Goal: Answer question/provide support: Share knowledge or assist other users

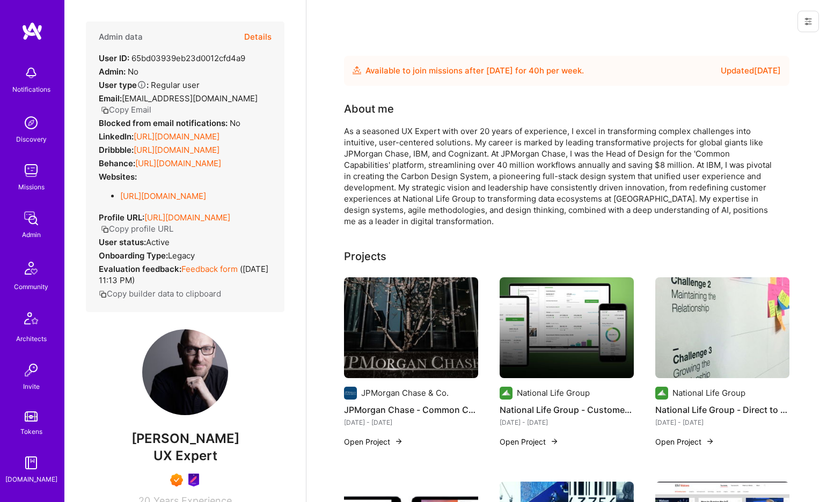
click at [211, 435] on span "Stephen Fritz" at bounding box center [185, 439] width 198 height 16
copy span "Fritz"
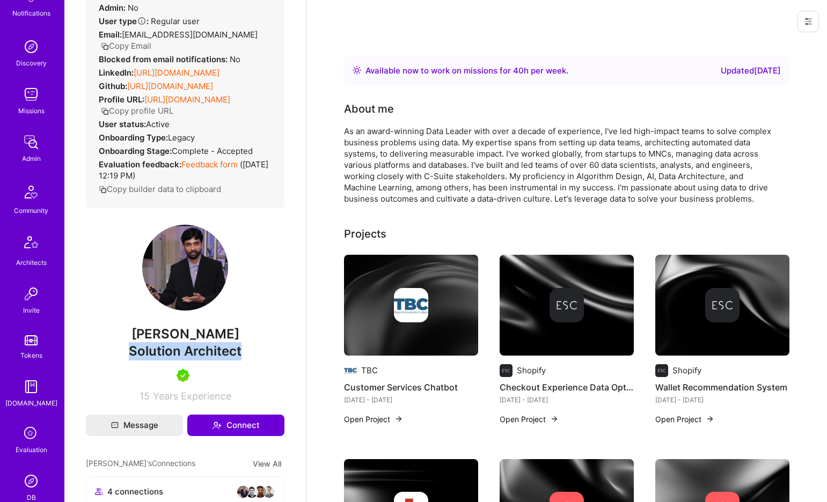
scroll to position [108, 0]
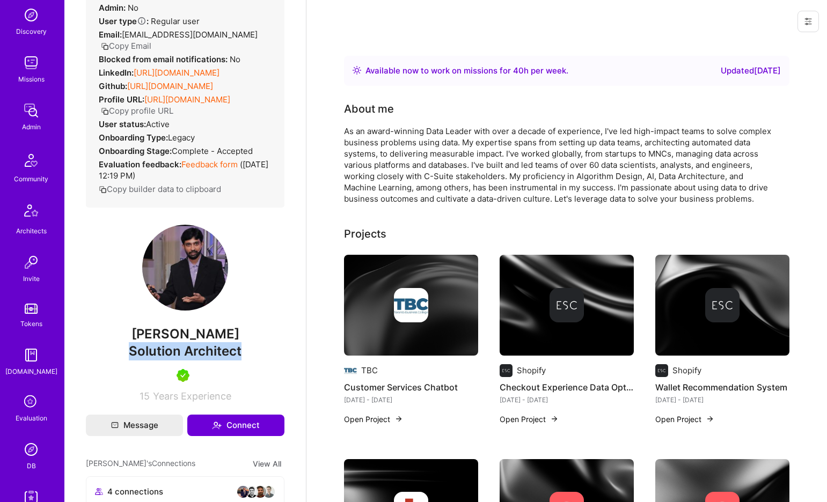
click at [31, 449] on img at bounding box center [30, 449] width 21 height 21
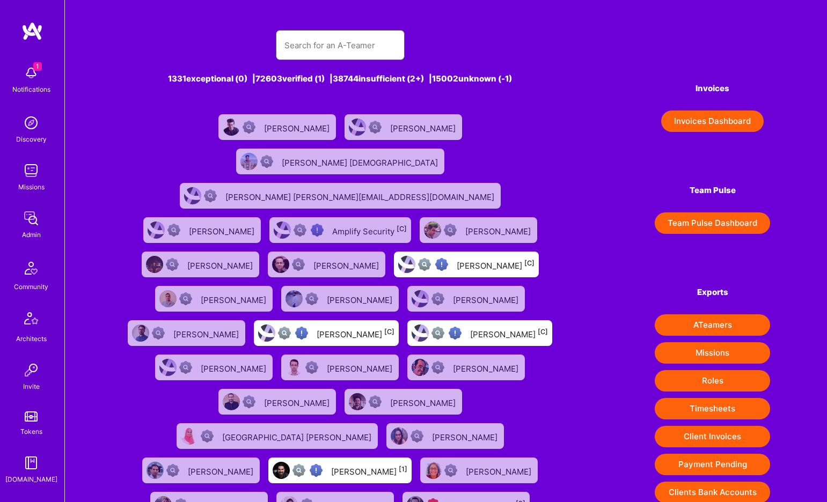
click at [374, 44] on input "text" at bounding box center [340, 45] width 112 height 27
paste input "Yolanda Robla Mota"
type input "Yolanda Robla Mota"
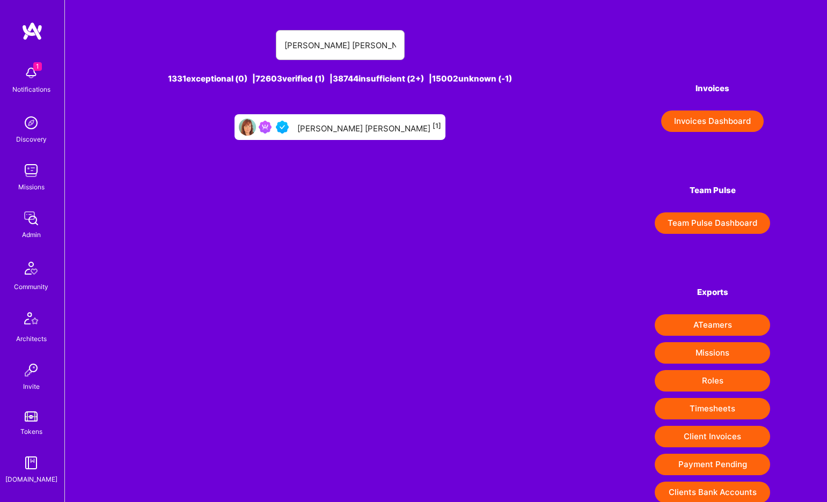
click at [360, 126] on div "Yolanda Robla Mota [1]" at bounding box center [369, 127] width 144 height 14
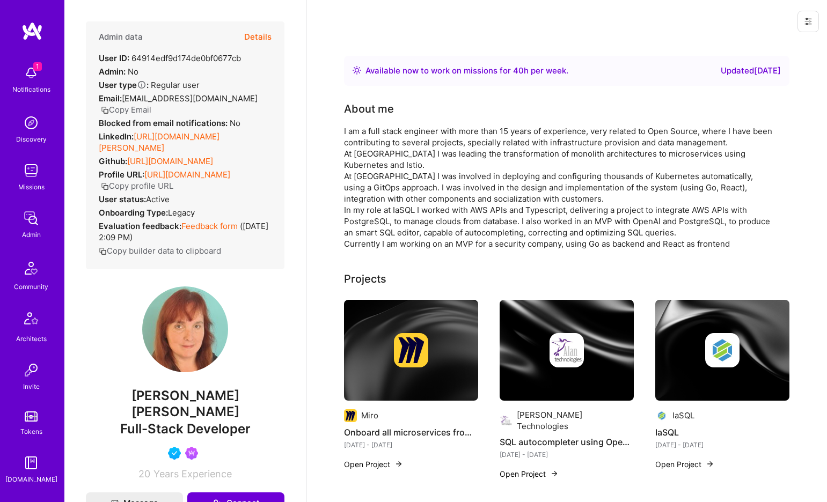
click at [212, 421] on span "Full-Stack Developer" at bounding box center [185, 429] width 130 height 16
copy span "Full-Stack Developer"
click at [174, 135] on div "LinkedIn: https://linkedin.com/in/yolanda-robla-2008158" at bounding box center [185, 142] width 173 height 23
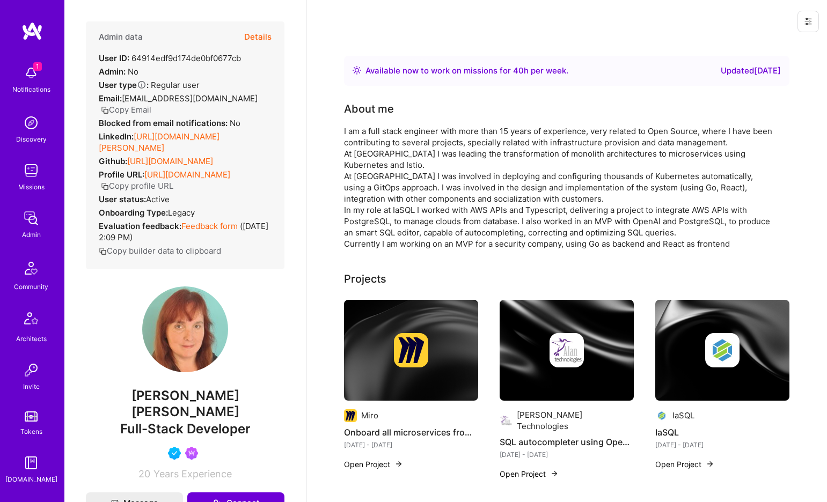
drag, startPoint x: 133, startPoint y: 125, endPoint x: 178, endPoint y: 134, distance: 45.9
click at [178, 134] on div "LinkedIn: https://linkedin.com/in/yolanda-robla-2008158" at bounding box center [185, 142] width 173 height 23
copy div "https://linkedin.com/in/yolanda-robla-2008158"
click at [268, 40] on button "Details" at bounding box center [257, 36] width 27 height 31
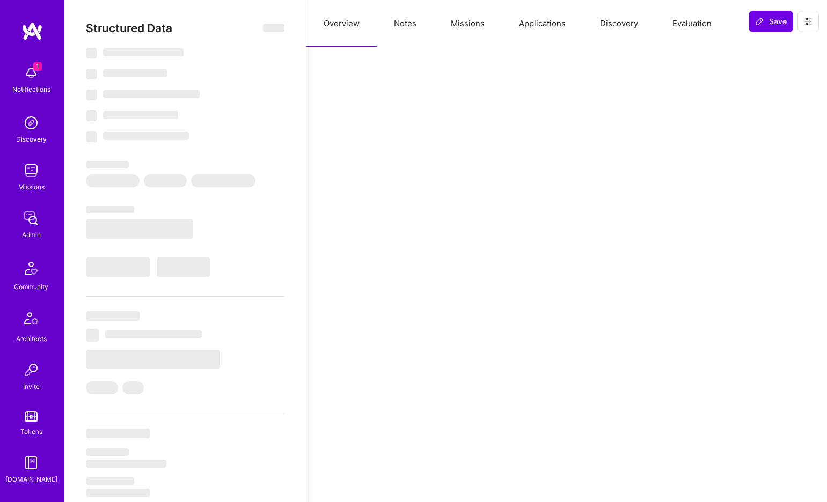
click at [405, 27] on button "Notes" at bounding box center [405, 23] width 57 height 47
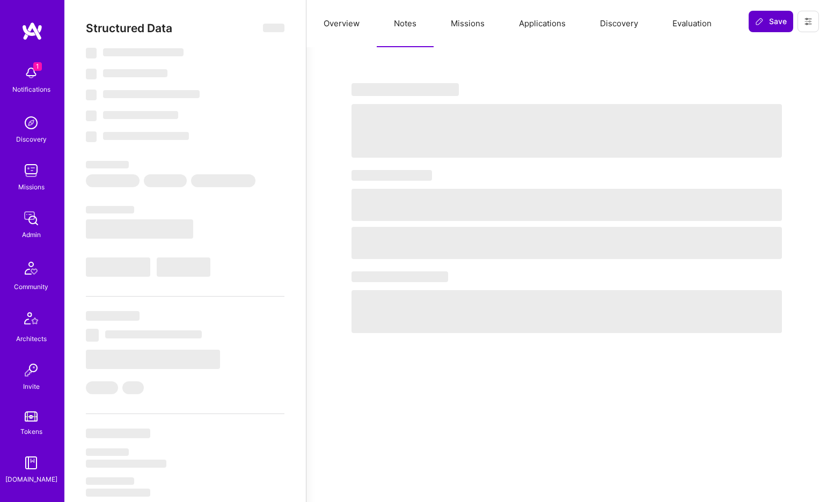
select select "Right Now"
select select "5"
select select "4"
select select "6"
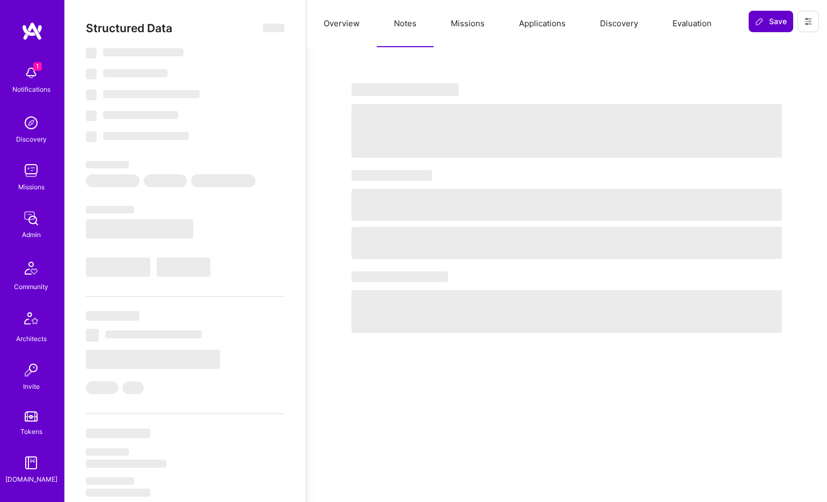
select select "ES"
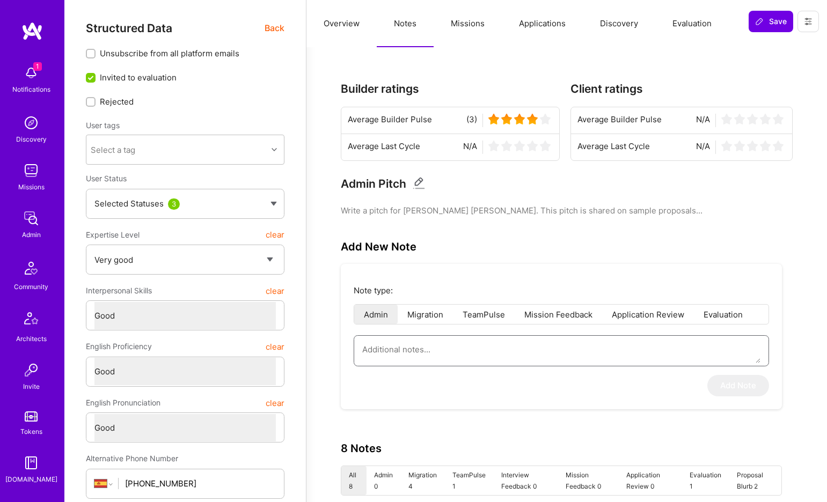
click at [449, 339] on textarea at bounding box center [561, 349] width 398 height 27
paste textarea "Application to AI Guild: Yolanda Robla Mota Summary of application form: Yoland…"
type textarea "x"
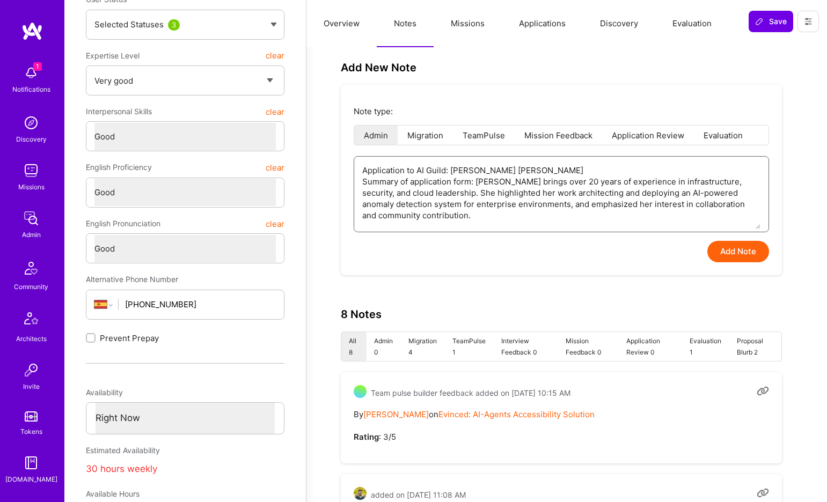
scroll to position [93, 0]
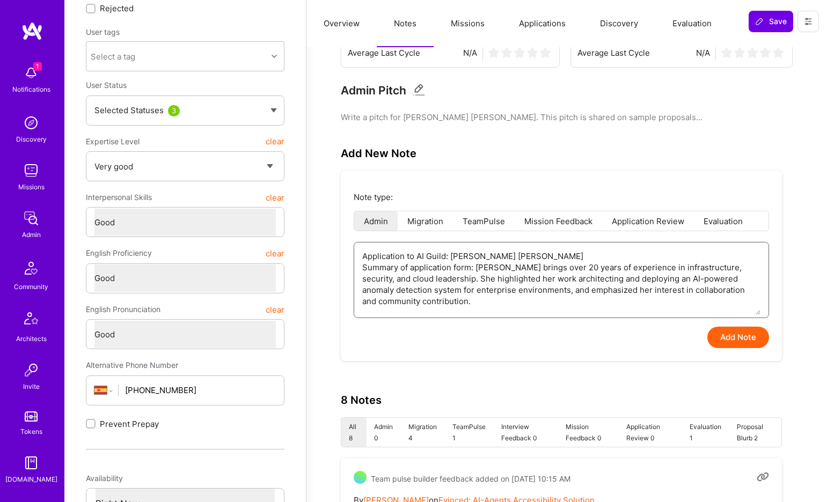
type textarea "Application to AI Guild: Yolanda Robla Mota Summary of application form: Yoland…"
click at [750, 331] on button "Add Note" at bounding box center [738, 337] width 62 height 21
type textarea "x"
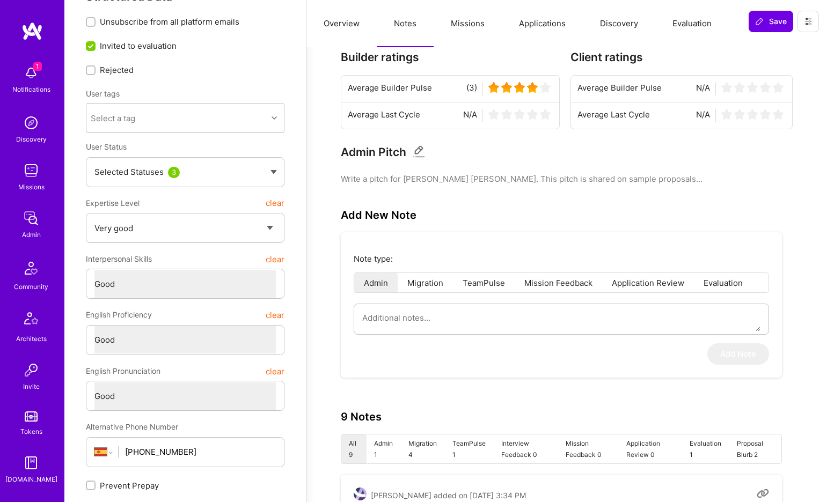
scroll to position [0, 0]
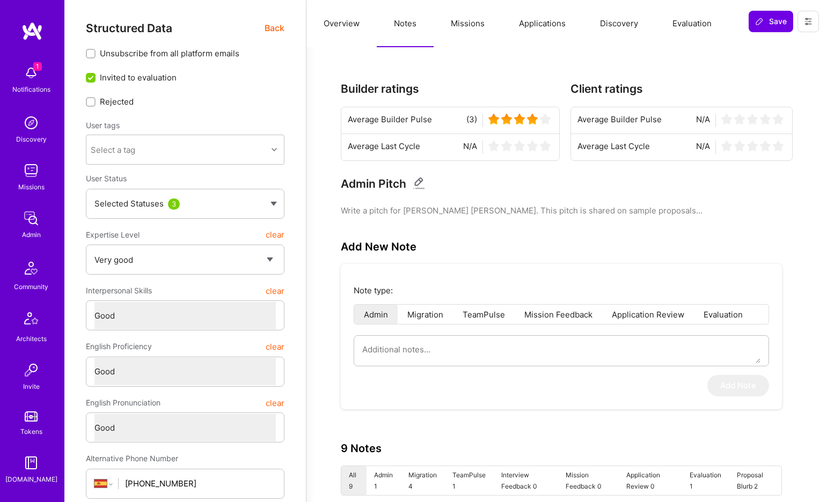
click at [270, 31] on span "Back" at bounding box center [274, 27] width 20 height 13
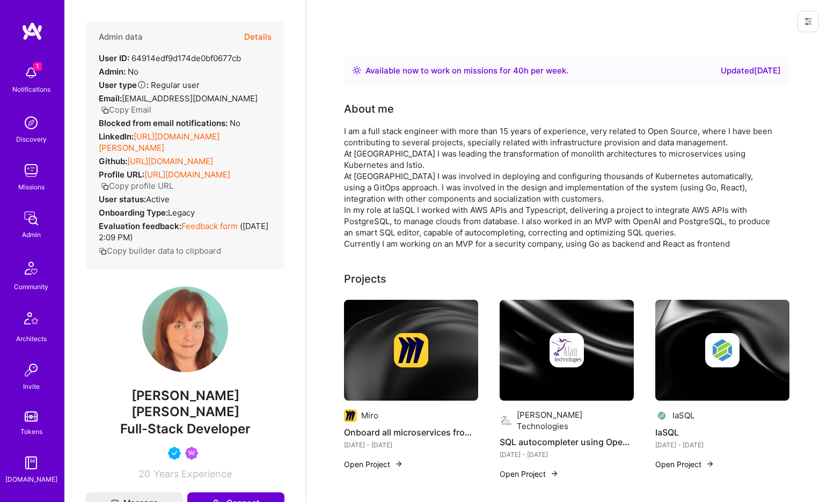
click at [185, 395] on span "Yolanda Robla Mota" at bounding box center [185, 404] width 198 height 32
copy span "Yolanda Robla Mota"
click at [251, 38] on button "Details" at bounding box center [257, 36] width 27 height 31
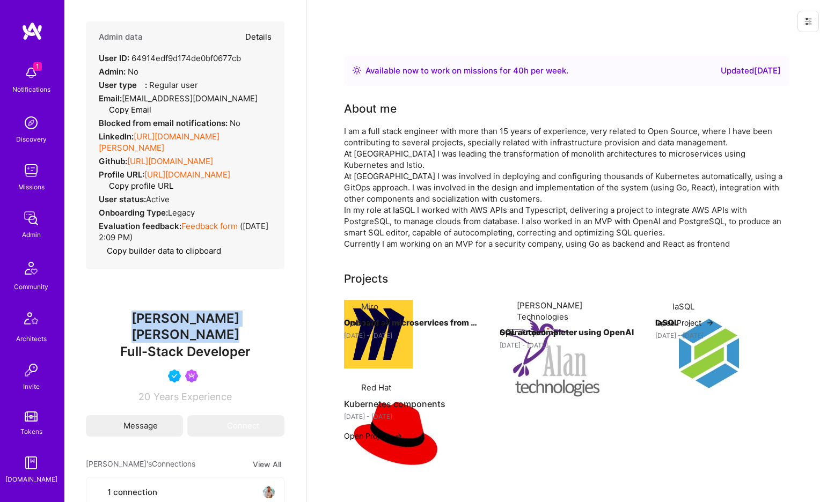
type textarea "x"
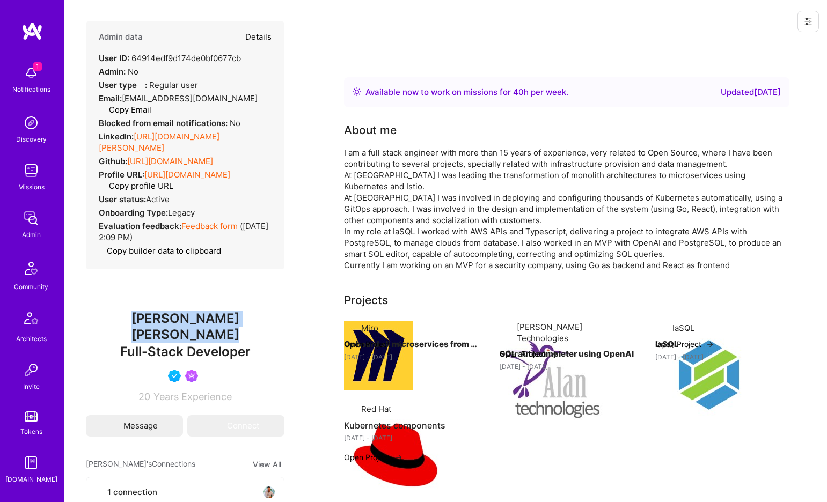
select select "5"
select select "4"
select select "6"
select select "ES"
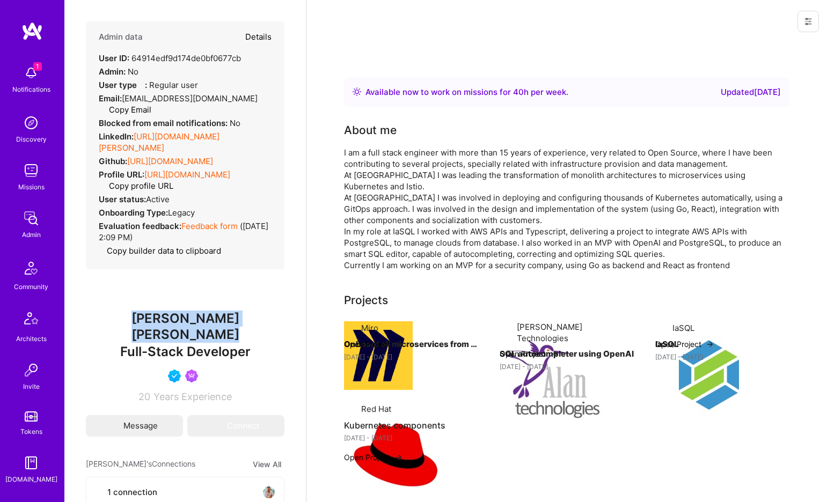
select select "Right Now"
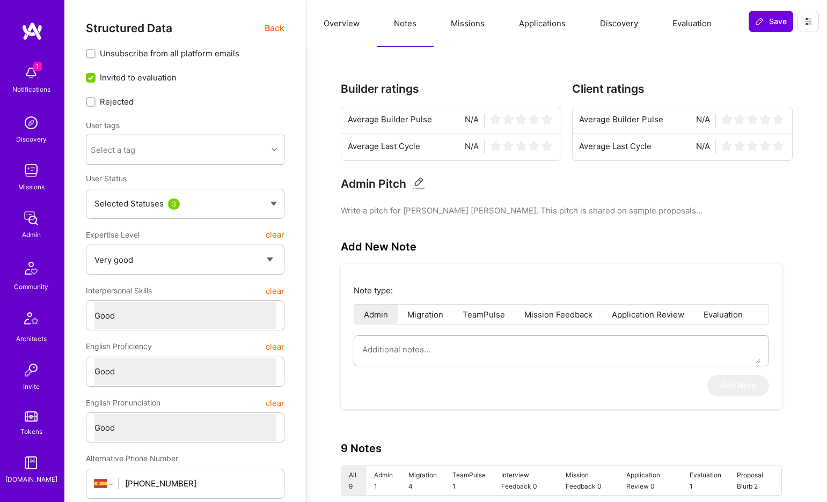
click at [703, 20] on button "Evaluation" at bounding box center [691, 23] width 73 height 47
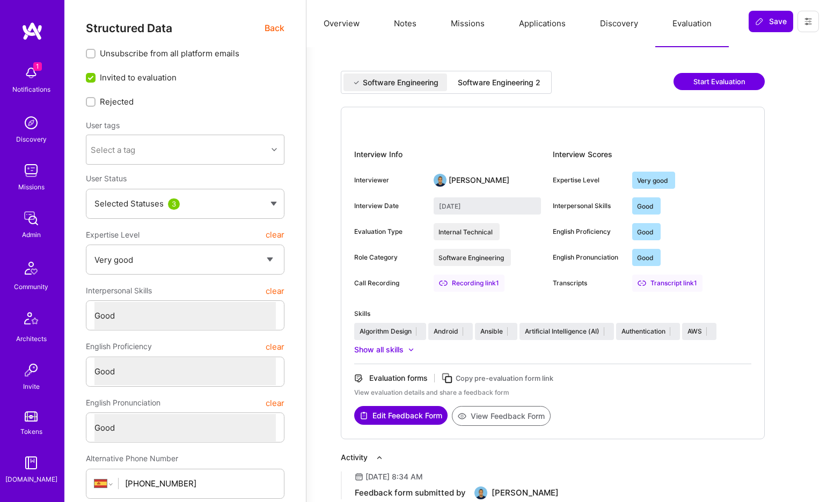
click at [679, 18] on button "Evaluation" at bounding box center [691, 23] width 73 height 47
click at [523, 408] on button "View Feedback Form" at bounding box center [501, 416] width 99 height 20
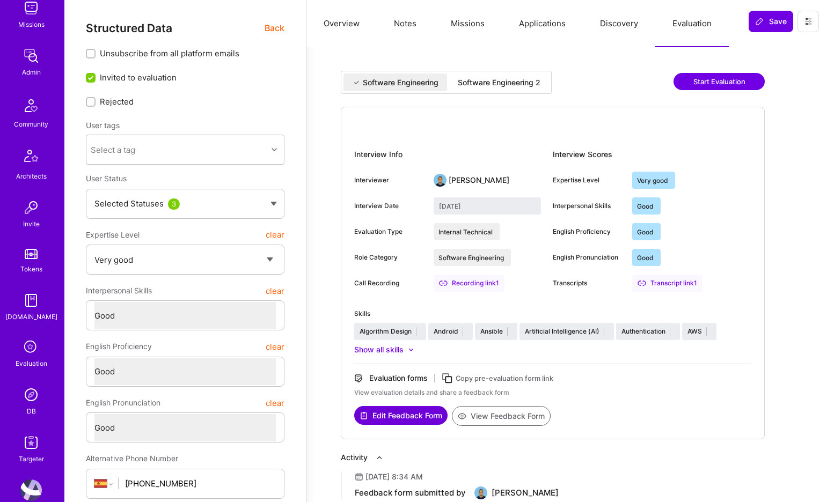
scroll to position [183, 0]
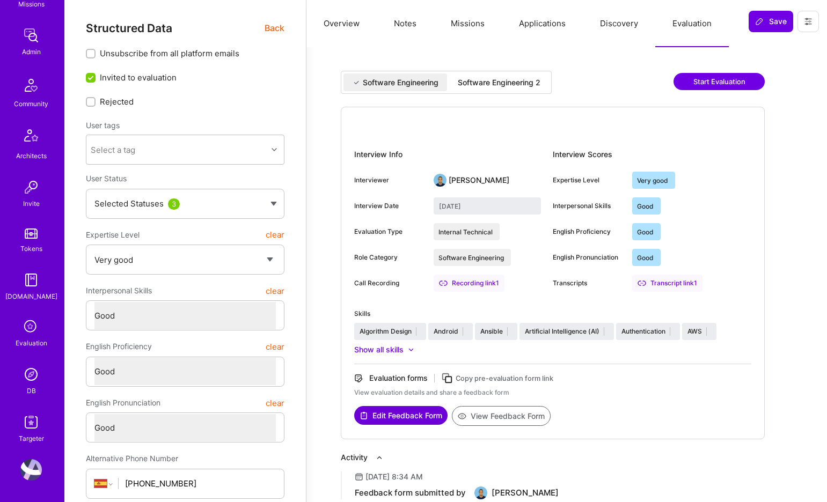
click at [33, 367] on img at bounding box center [30, 374] width 21 height 21
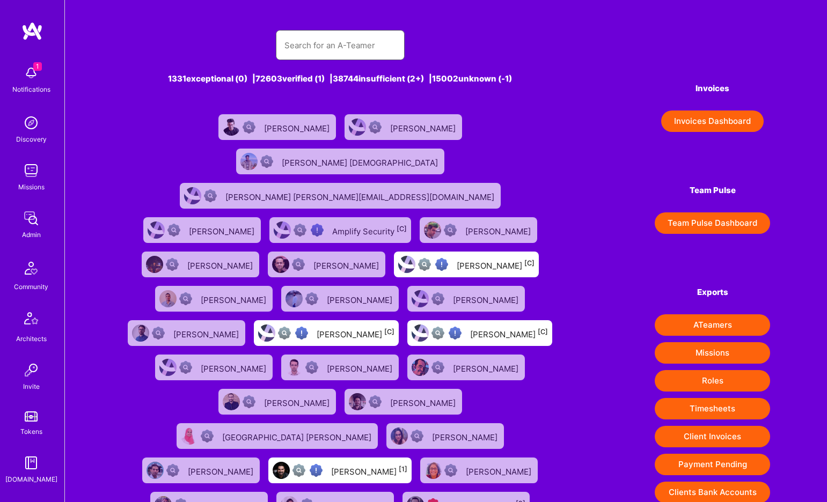
click at [346, 46] on input "text" at bounding box center [340, 45] width 112 height 27
paste input "Marcin Wylot"
type input "Marcin Wylot"
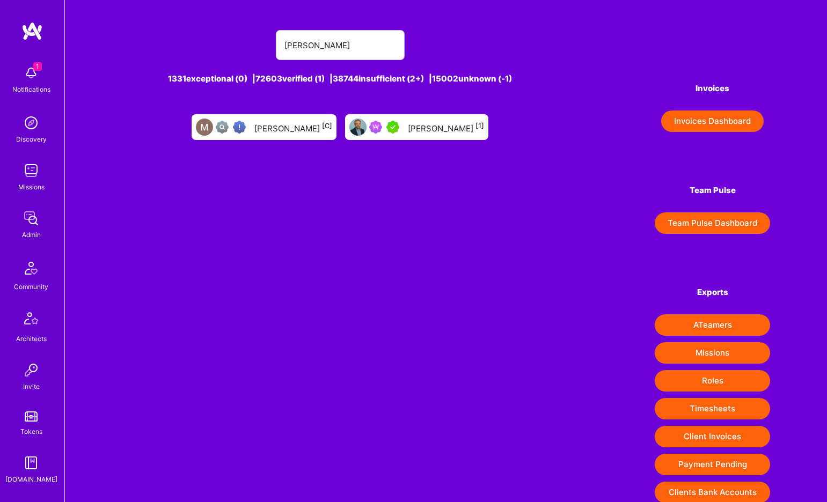
click at [440, 121] on div "Marcin Wylot [1]" at bounding box center [446, 127] width 76 height 14
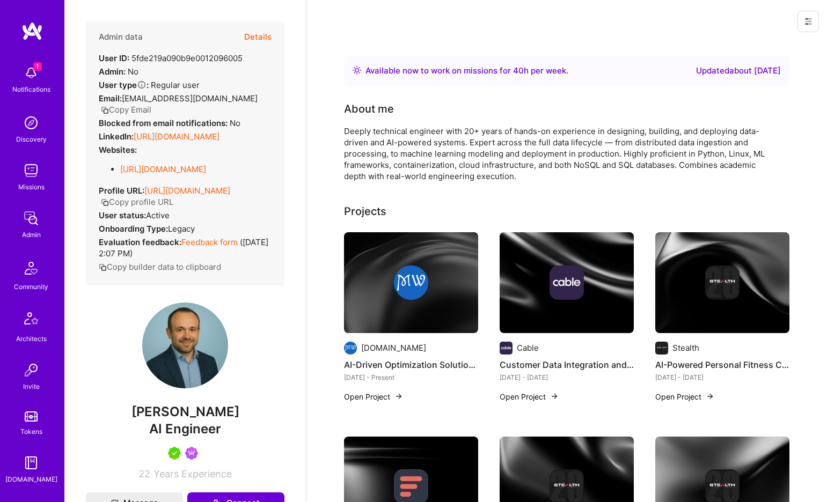
click at [176, 427] on span "AI Engineer" at bounding box center [185, 429] width 72 height 16
copy span "AI Engineer"
drag, startPoint x: 134, startPoint y: 126, endPoint x: 304, endPoint y: 136, distance: 170.4
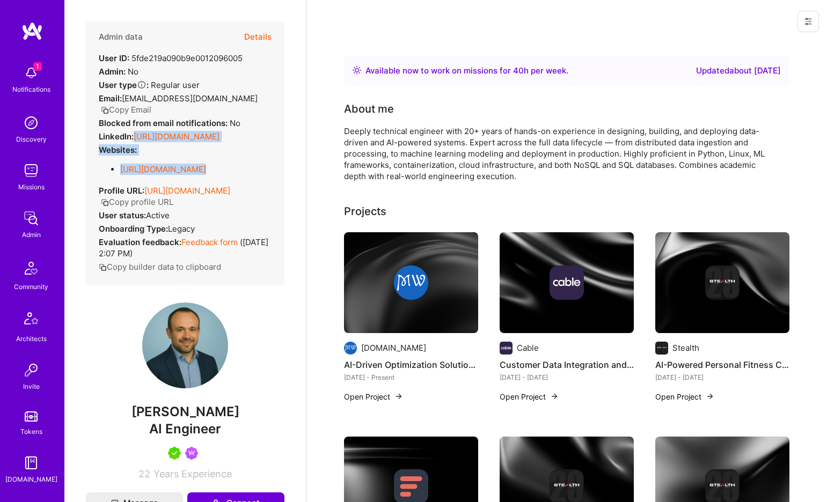
click at [304, 136] on div "Admin data Details User ID: 5fde219a090b9e0012096005 Admin: No User type Regula…" at bounding box center [184, 251] width 241 height 502
click at [206, 139] on div "Admin data Details User ID: 5fde219a090b9e0012096005 Admin: No User type Regula…" at bounding box center [185, 153] width 198 height 264
drag, startPoint x: 134, startPoint y: 126, endPoint x: 301, endPoint y: 120, distance: 167.4
click at [301, 120] on div "Admin data Details User ID: 5fde219a090b9e0012096005 Admin: No User type Regula…" at bounding box center [184, 251] width 241 height 502
copy div "https://linkedin.com/in/mwylot"
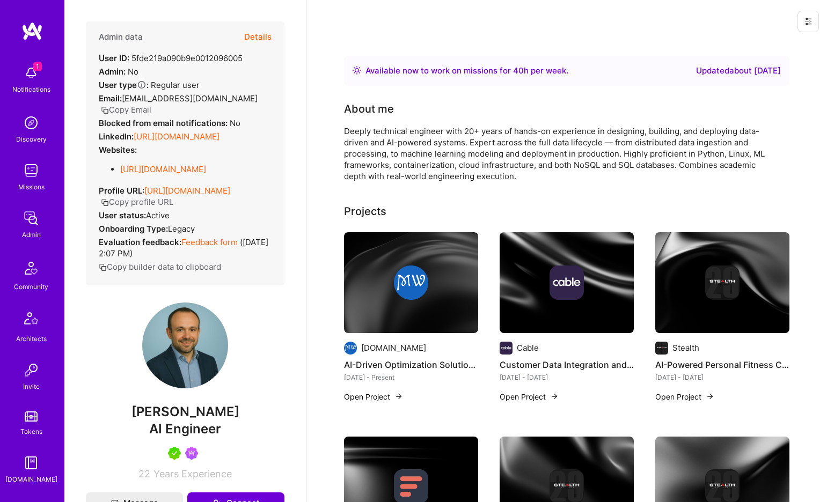
click at [253, 36] on button "Details" at bounding box center [257, 36] width 27 height 31
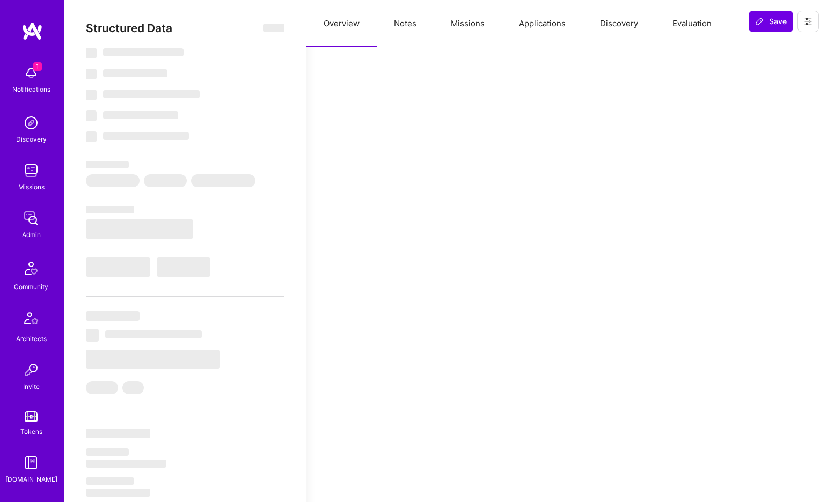
type textarea "x"
select select "Right Now"
select select "5"
select select "7"
select select "6"
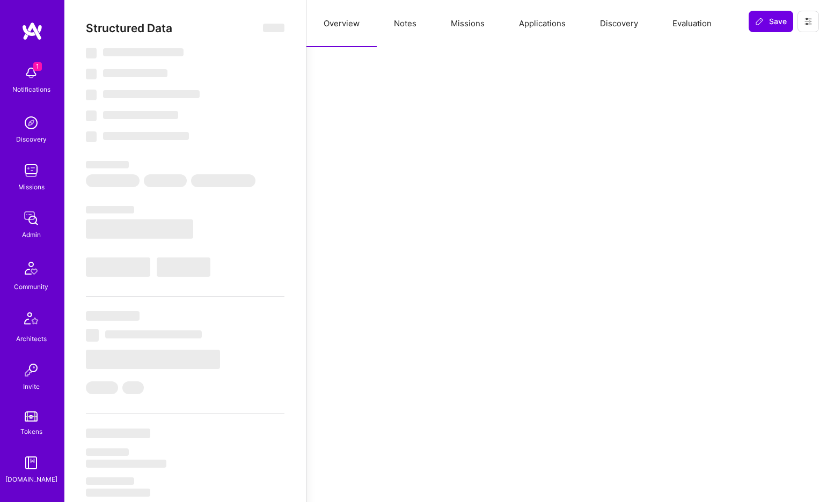
select select "7"
select select "US"
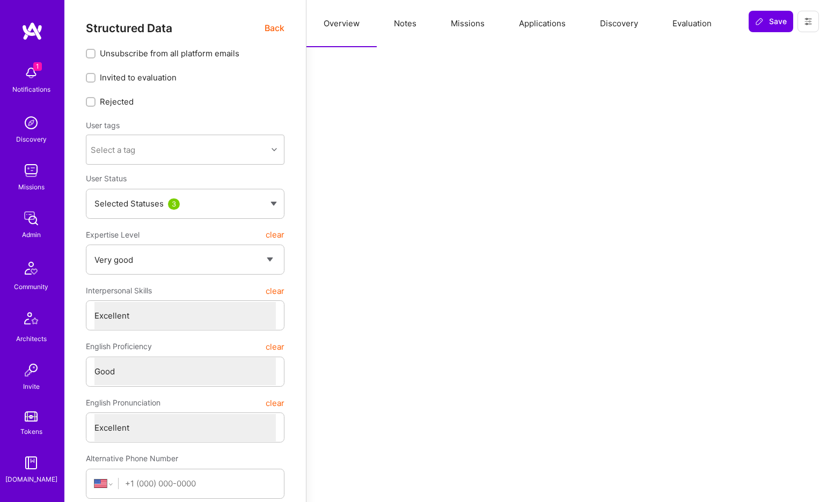
click at [405, 20] on button "Notes" at bounding box center [405, 23] width 57 height 47
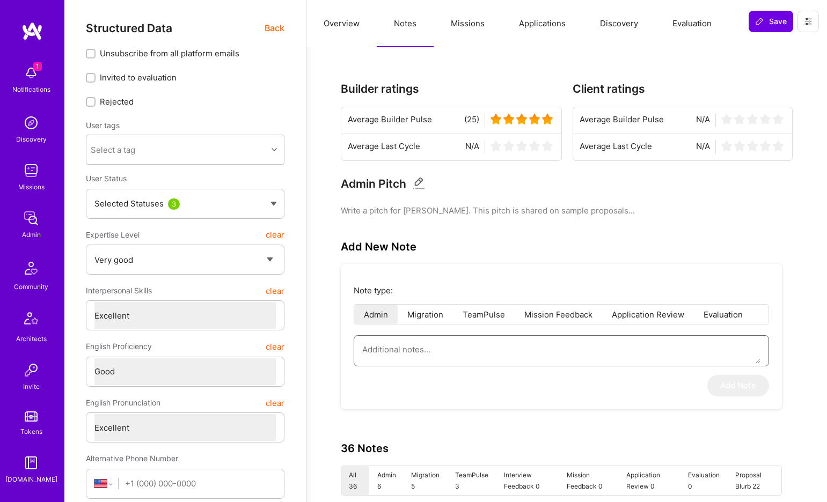
click at [455, 346] on textarea at bounding box center [561, 349] width 398 height 27
paste textarea "Application to AI Guild: Marcin Wylot Summary of application form: Marcin has o…"
type textarea "x"
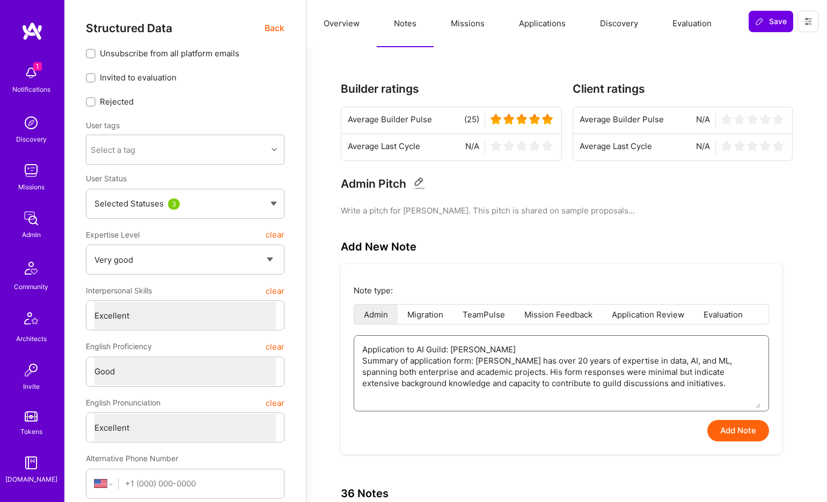
type textarea "Application to AI Guild: Marcin Wylot Summary of application form: Marcin has o…"
click at [728, 426] on button "Add Note" at bounding box center [738, 430] width 62 height 21
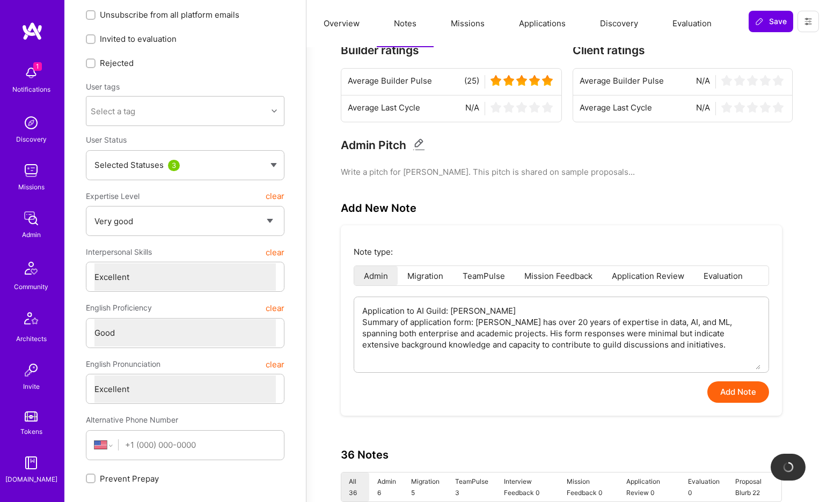
scroll to position [40, 0]
type textarea "x"
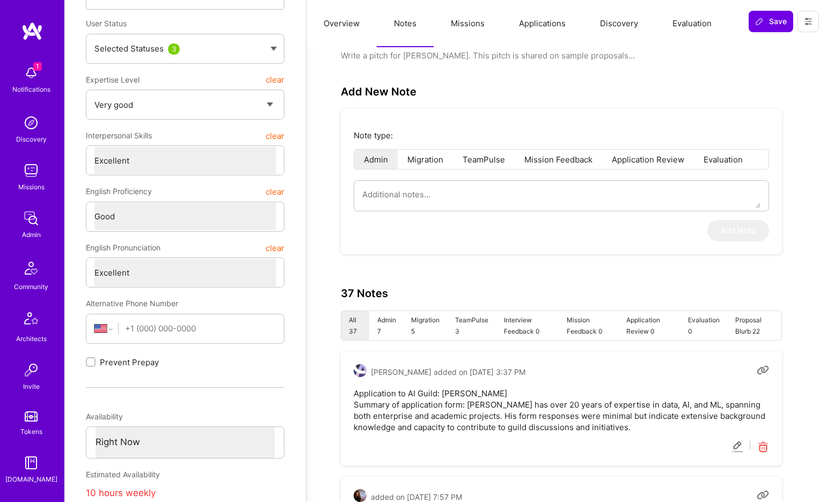
scroll to position [0, 0]
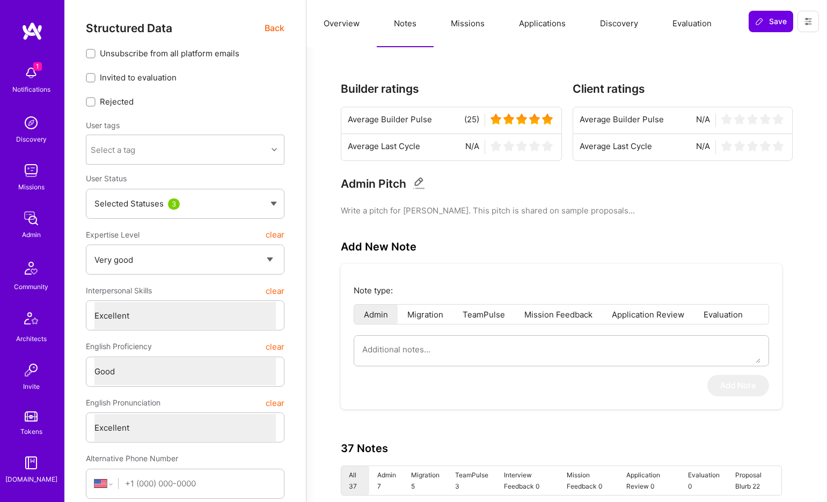
click at [680, 23] on button "Evaluation" at bounding box center [691, 23] width 73 height 47
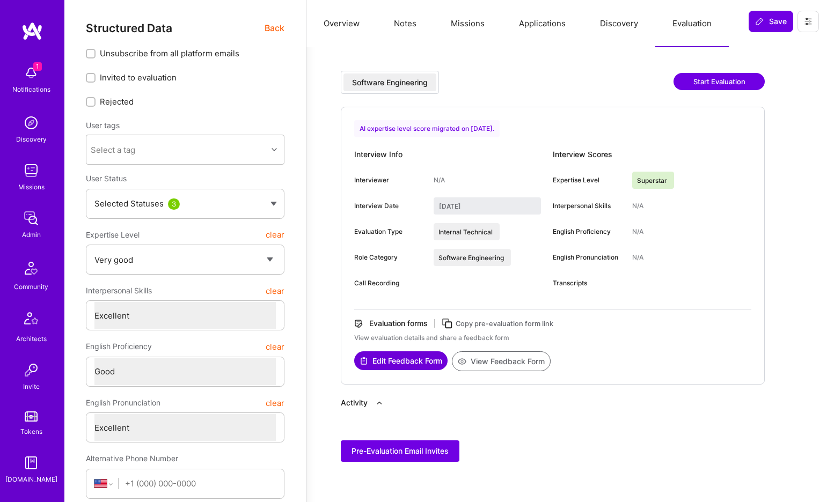
click at [504, 360] on button "View Feedback Form" at bounding box center [501, 361] width 99 height 20
click at [5, 405] on div "1 Notifications Discovery Missions Admin Community Architects Invite Tokens A.G…" at bounding box center [32, 343] width 64 height 567
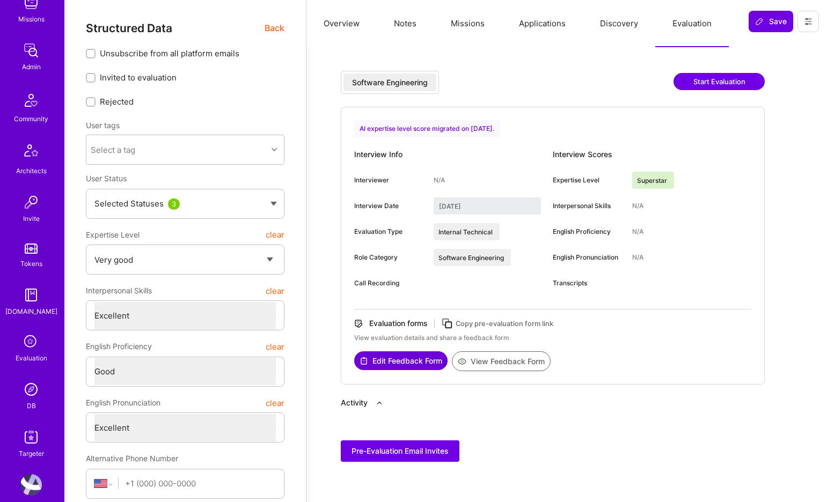
scroll to position [183, 0]
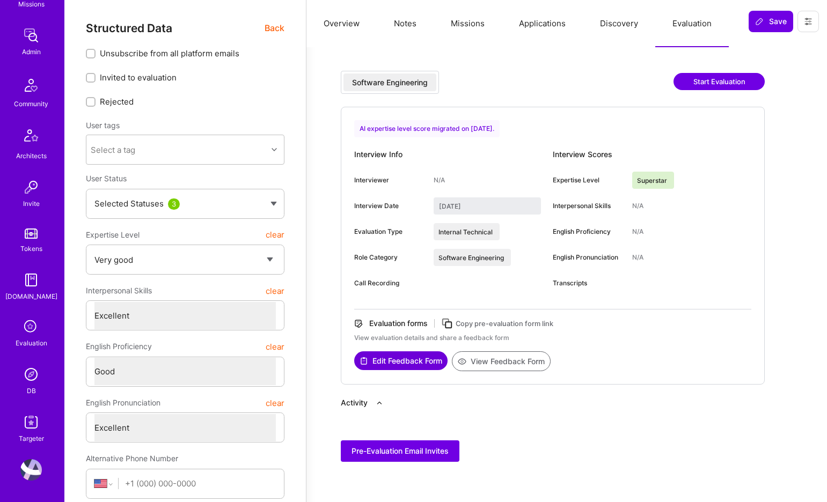
click at [39, 370] on img at bounding box center [30, 374] width 21 height 21
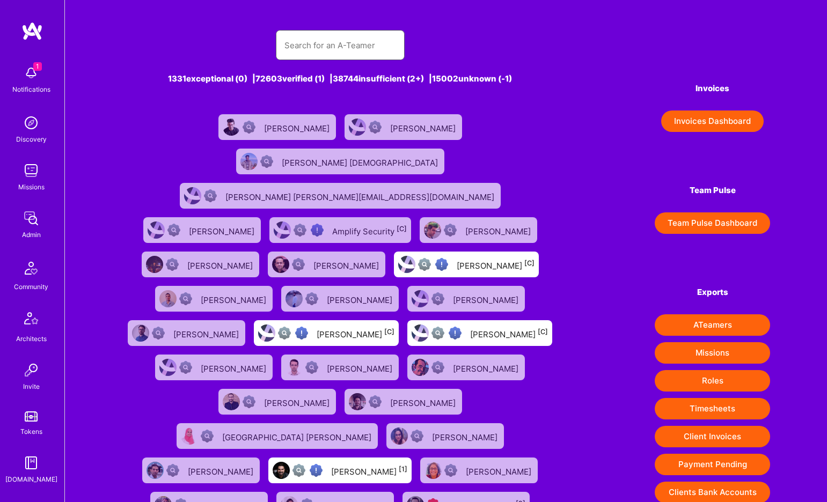
click at [378, 47] on input "text" at bounding box center [340, 45] width 112 height 27
paste input "Charis Rafailidis"
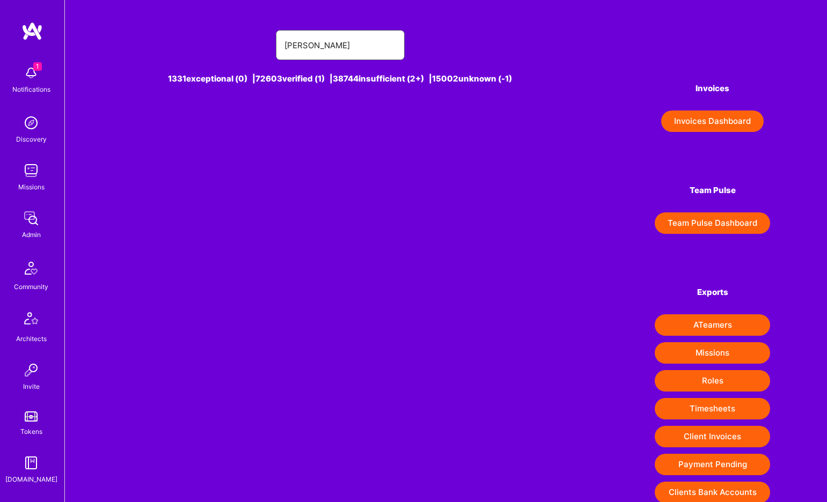
click at [285, 47] on input "Charis Rafailidis" at bounding box center [340, 45] width 112 height 27
click at [292, 42] on input "Charis Rafailidis" at bounding box center [340, 45] width 112 height 27
type input "Rafailidis"
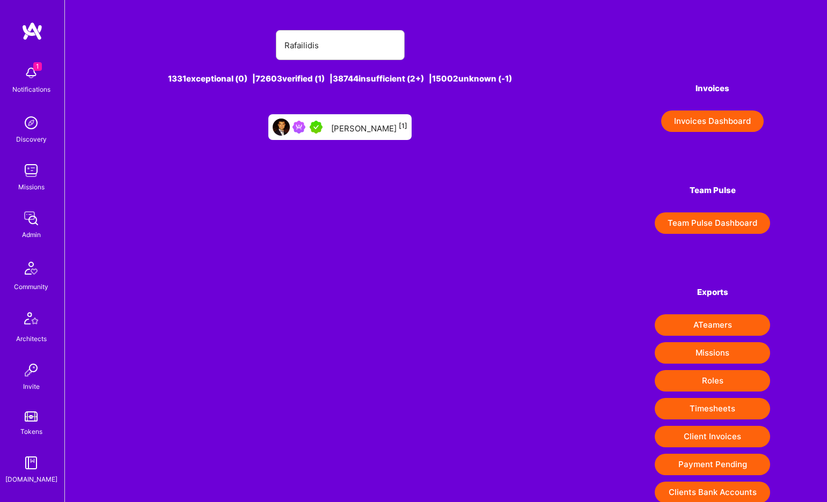
click at [353, 126] on div "Bob Rafailidis [1]" at bounding box center [369, 127] width 76 height 14
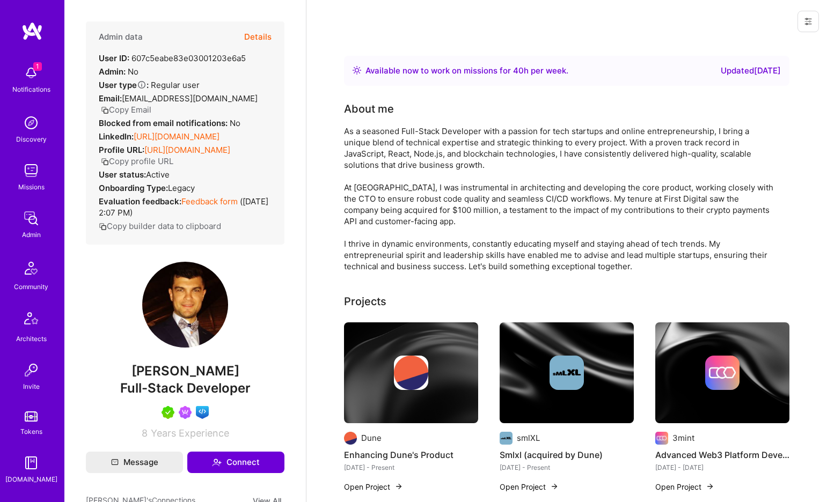
click at [234, 396] on span "Full-Stack Developer" at bounding box center [185, 388] width 130 height 16
copy span "Full-Stack Developer"
drag, startPoint x: 135, startPoint y: 124, endPoint x: 187, endPoint y: 144, distance: 56.4
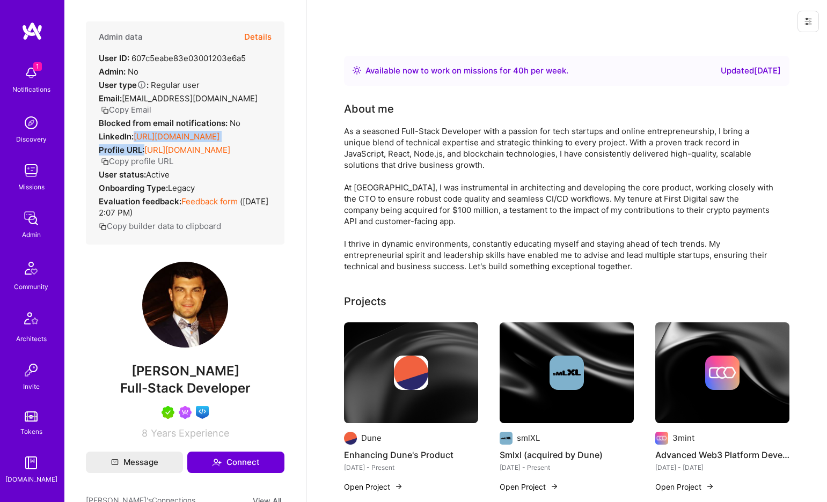
click at [187, 144] on div "Admin data Details User ID: 607c5eabe83e03001203e6a5 Admin: No User type Regula…" at bounding box center [185, 132] width 198 height 223
click at [202, 138] on div "LinkedIn: https://linkedin.com/in/charis-rafailidis-a6871a50" at bounding box center [159, 136] width 121 height 11
drag, startPoint x: 134, startPoint y: 124, endPoint x: 165, endPoint y: 141, distance: 35.5
click at [165, 141] on div "LinkedIn: https://linkedin.com/in/charis-rafailidis-a6871a50" at bounding box center [159, 136] width 121 height 11
click at [121, 131] on strong "LinkedIn:" at bounding box center [116, 136] width 35 height 10
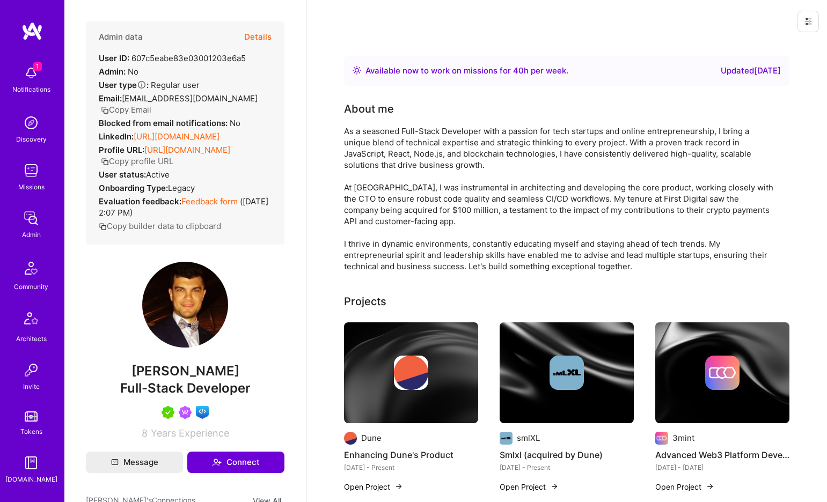
drag, startPoint x: 135, startPoint y: 123, endPoint x: 181, endPoint y: 138, distance: 48.5
click at [181, 138] on div "LinkedIn: https://linkedin.com/in/charis-rafailidis-a6871a50" at bounding box center [159, 136] width 121 height 11
drag, startPoint x: 135, startPoint y: 122, endPoint x: 171, endPoint y: 136, distance: 38.5
click at [175, 137] on div "LinkedIn: https://linkedin.com/in/charis-rafailidis-a6871a50" at bounding box center [159, 136] width 121 height 11
drag, startPoint x: 135, startPoint y: 126, endPoint x: 181, endPoint y: 138, distance: 48.3
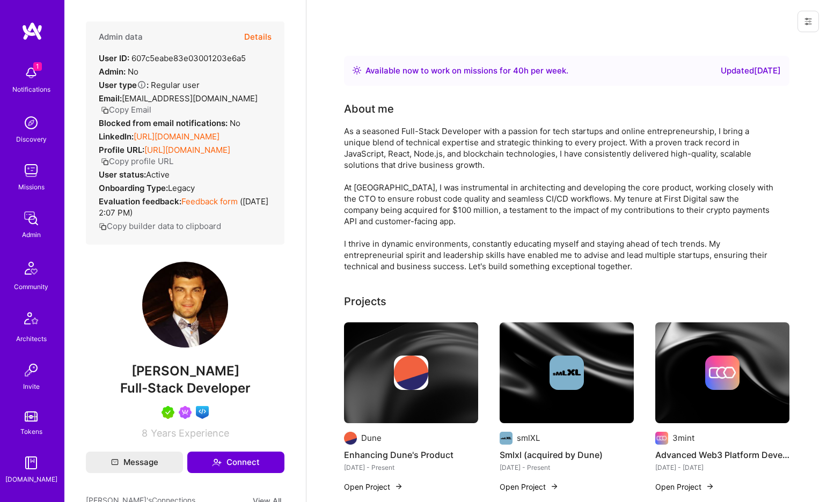
click at [181, 138] on div "LinkedIn: https://linkedin.com/in/charis-rafailidis-a6871a50" at bounding box center [159, 136] width 121 height 11
copy div "https://linkedin.com/in/charis-rafailidis-a6871a50"
click at [261, 40] on button "Details" at bounding box center [257, 36] width 27 height 31
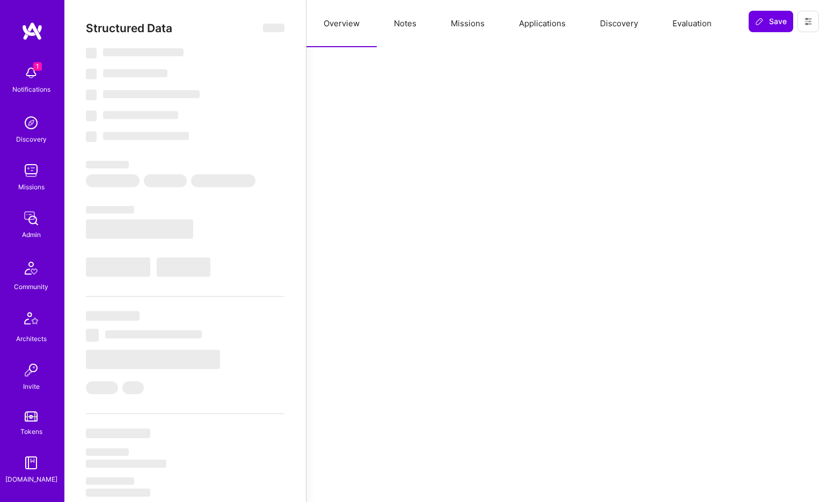
click at [398, 27] on button "Notes" at bounding box center [405, 23] width 57 height 47
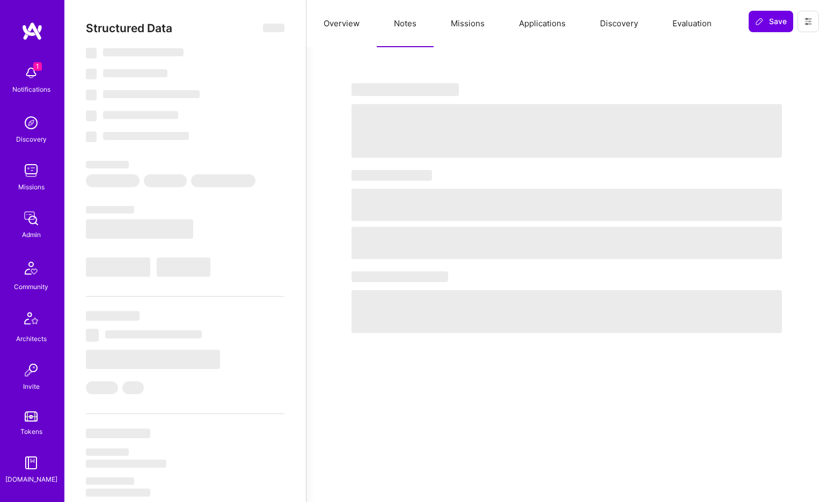
type textarea "x"
select select "Right Now"
select select "5"
select select "7"
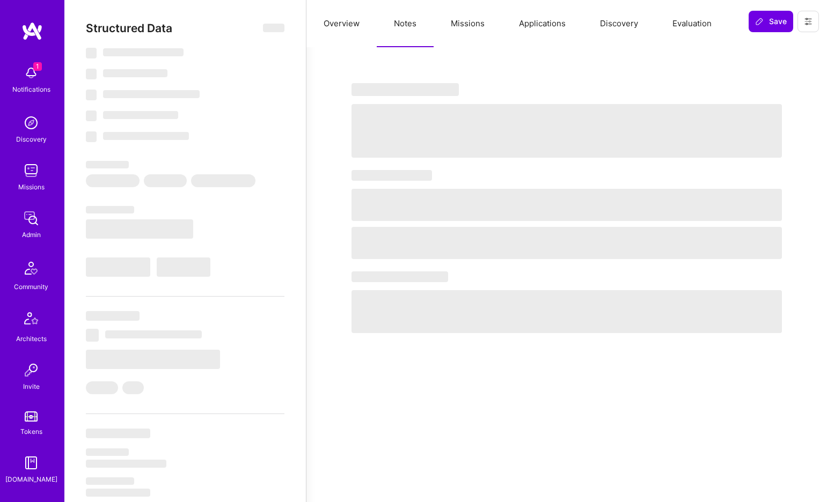
select select "7"
select select "US"
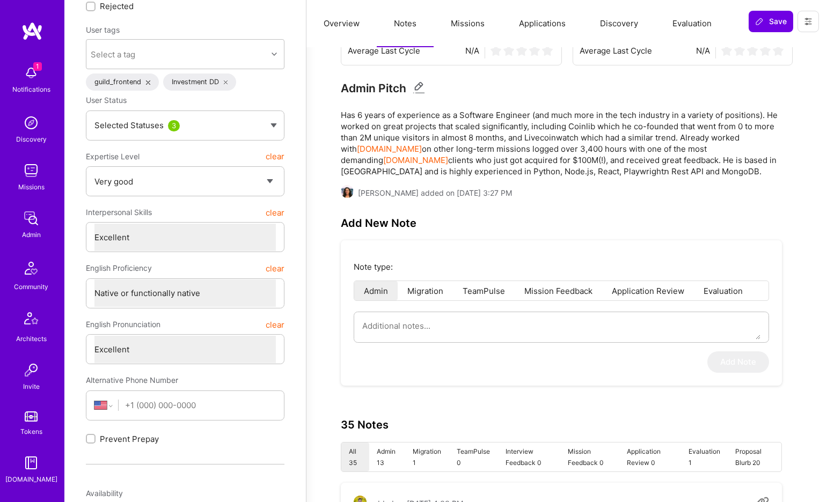
scroll to position [145, 0]
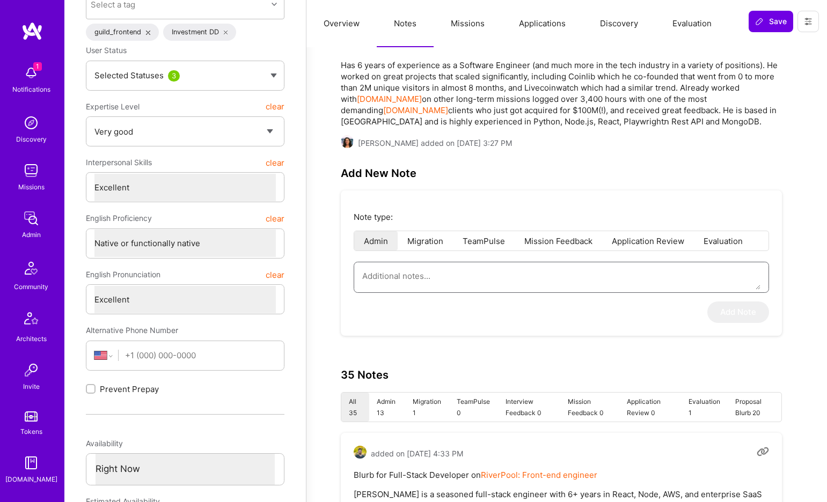
click at [446, 278] on textarea at bounding box center [561, 275] width 398 height 27
paste textarea "Application to AI Guild: Charis Rafailidis Summary of application form: Charis …"
type textarea "x"
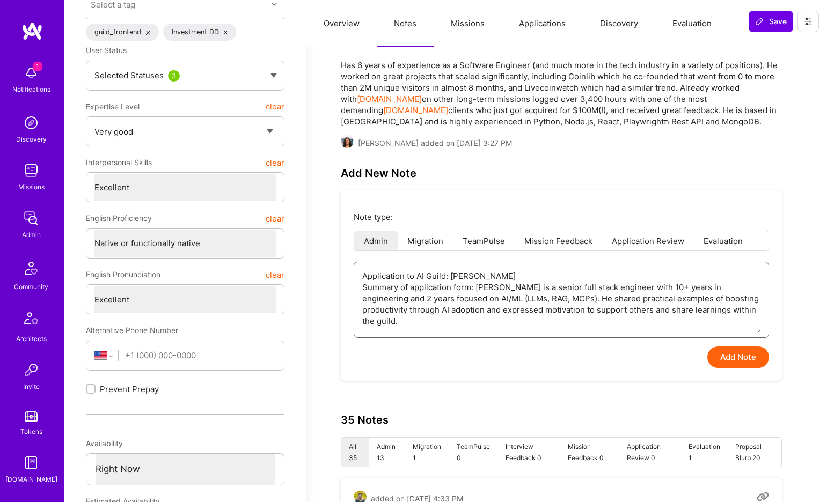
type textarea "Application to AI Guild: Charis Rafailidis Summary of application form: Charis …"
click at [725, 357] on button "Add Note" at bounding box center [738, 356] width 62 height 21
type textarea "x"
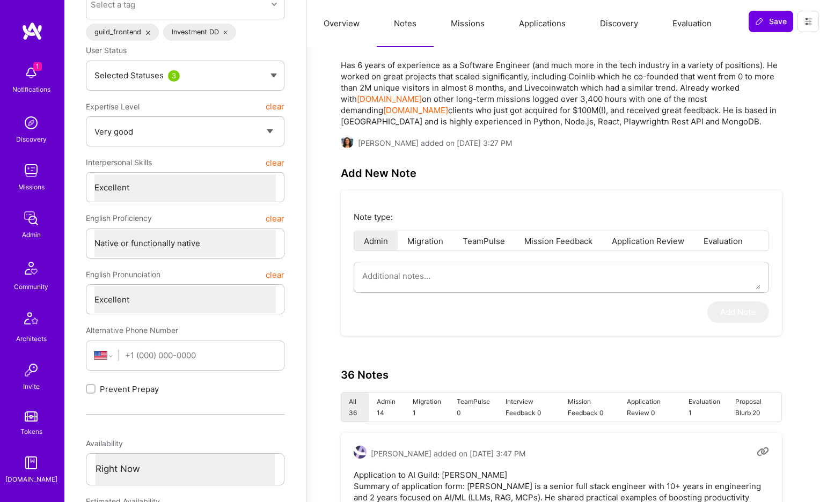
click at [692, 23] on button "Evaluation" at bounding box center [691, 23] width 73 height 47
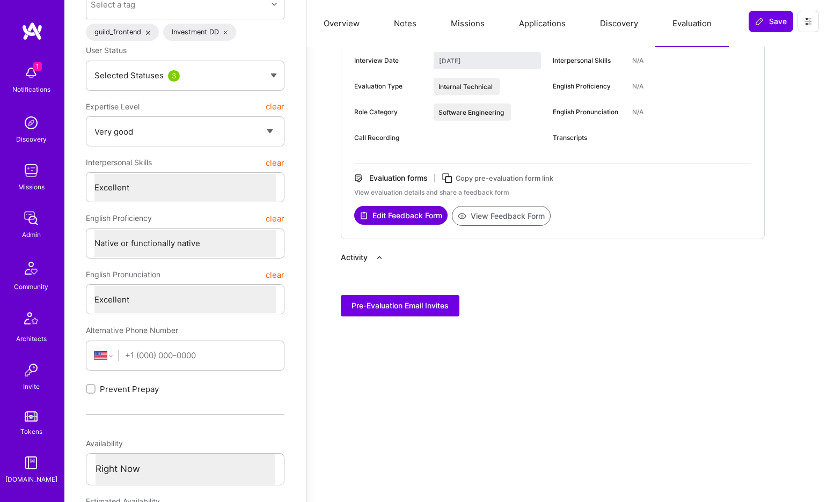
click at [541, 219] on button "View Feedback Form" at bounding box center [501, 216] width 99 height 20
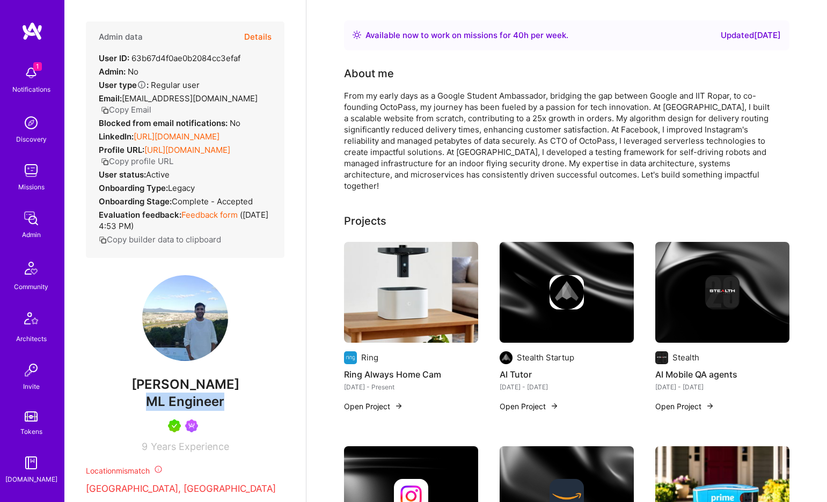
scroll to position [43, 0]
